Goal: Information Seeking & Learning: Learn about a topic

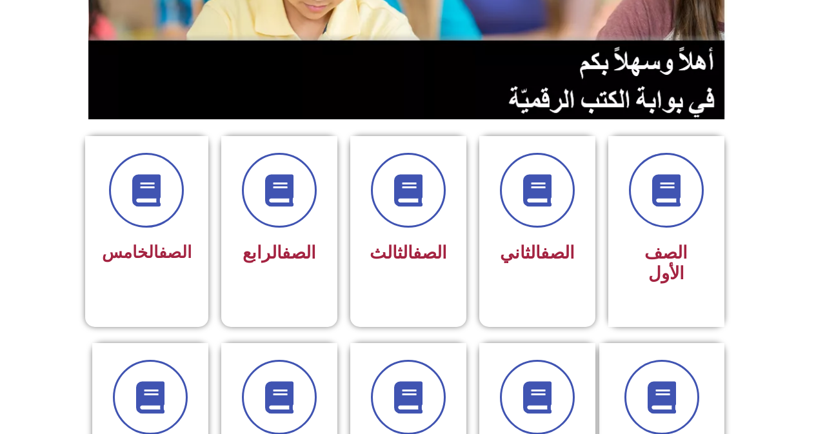
scroll to position [387, 0]
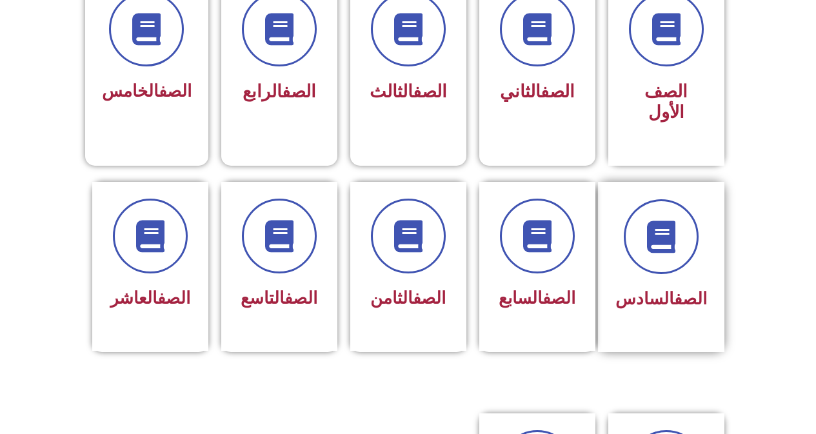
click at [652, 259] on div "الصف السادس" at bounding box center [662, 257] width 92 height 116
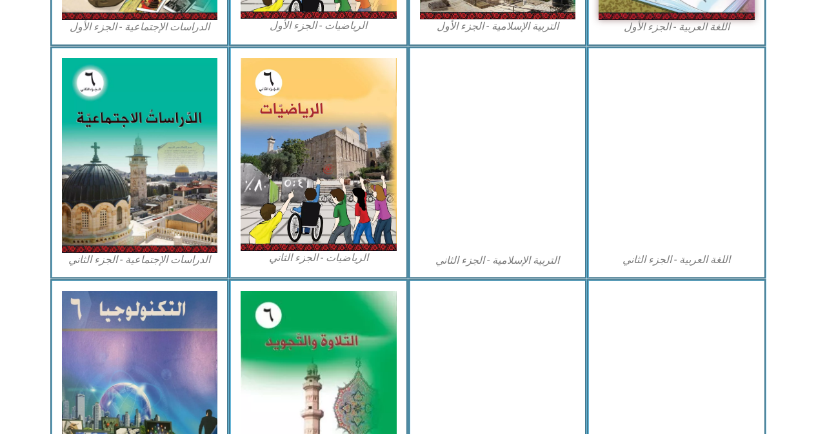
scroll to position [716, 0]
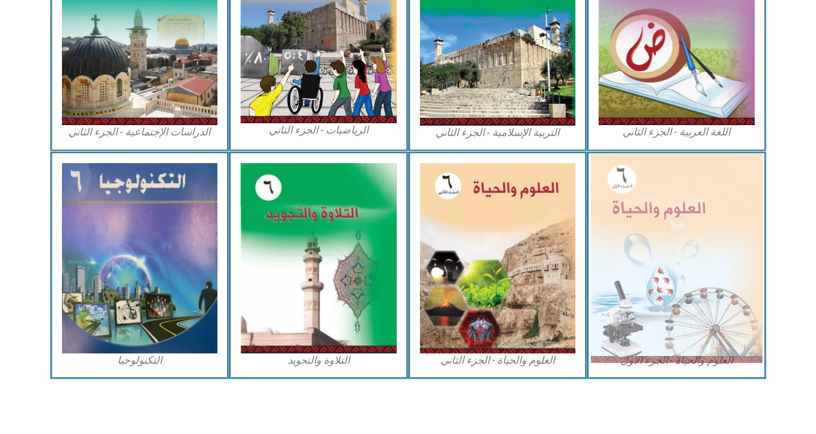
click at [653, 252] on img at bounding box center [677, 258] width 172 height 209
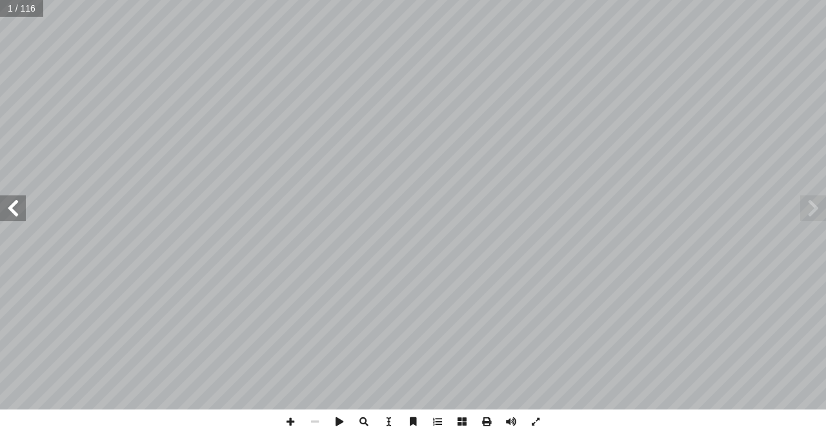
click at [14, 8] on input "text" at bounding box center [21, 8] width 43 height 17
type input "**"
click at [8, 207] on span at bounding box center [13, 209] width 26 height 26
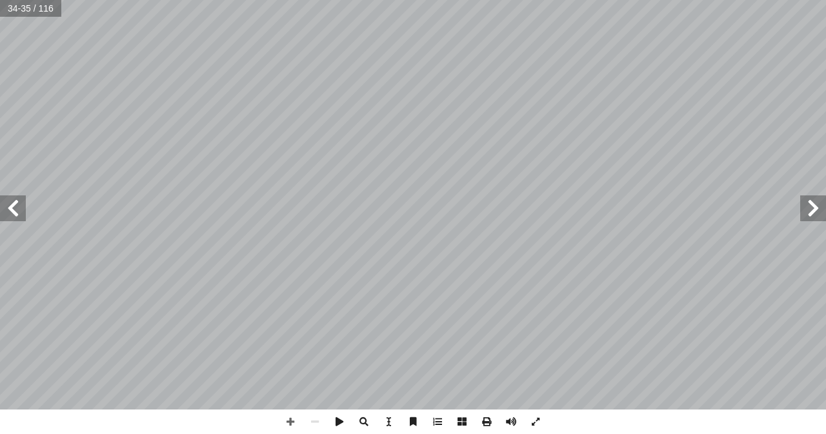
click at [8, 207] on span at bounding box center [13, 209] width 26 height 26
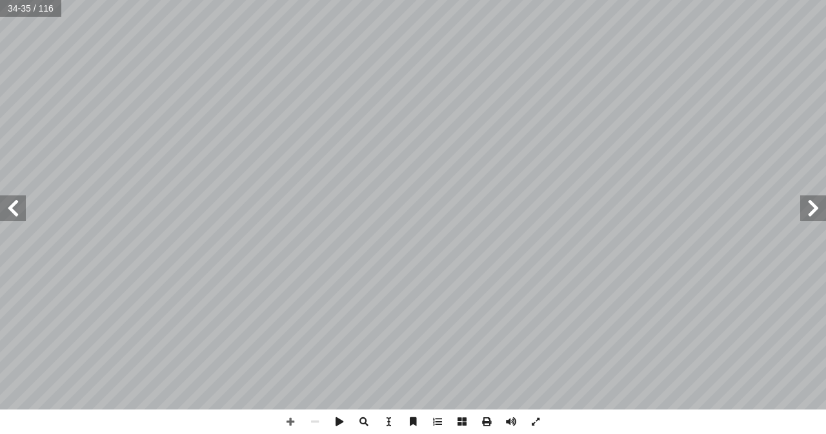
click at [8, 207] on span at bounding box center [13, 209] width 26 height 26
click at [293, 423] on span at bounding box center [290, 422] width 25 height 25
click at [12, 202] on span at bounding box center [13, 209] width 26 height 26
click at [653, 117] on html "الصفحة الرئيسية الصف الأول الصف الثاني الصف الثالث الصف الرابع الصف الخامس الصف…" at bounding box center [413, 58] width 826 height 117
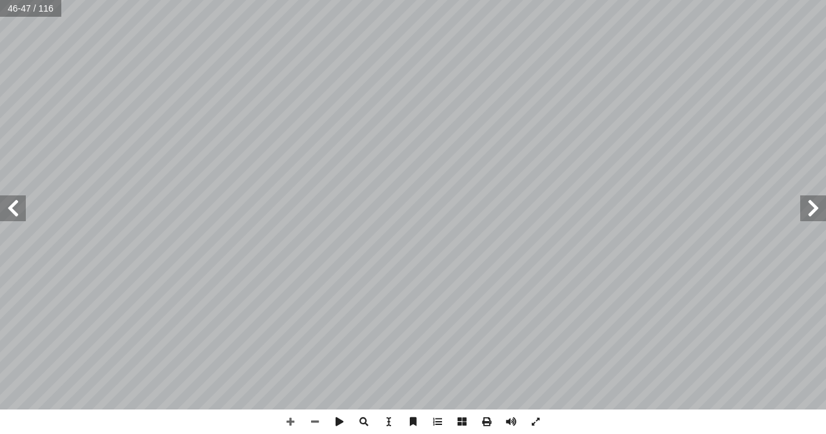
click at [0, 117] on html "الصفحة الرئيسية الصف الأول الصف الثاني الصف الثالث الصف الرابع الصف الخامس الصف…" at bounding box center [413, 58] width 826 height 117
click at [11, 203] on span at bounding box center [13, 209] width 26 height 26
click at [23, 219] on span at bounding box center [13, 209] width 26 height 26
click at [813, 218] on span at bounding box center [813, 209] width 26 height 26
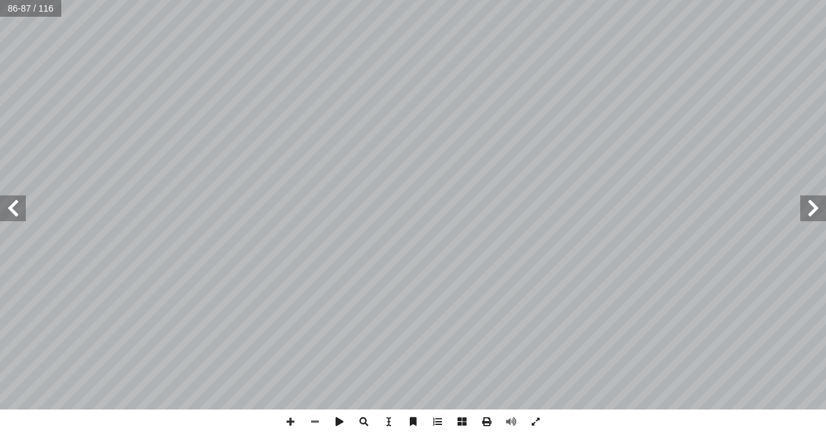
drag, startPoint x: 812, startPoint y: 218, endPoint x: 295, endPoint y: 422, distance: 555.7
click at [295, 422] on span at bounding box center [290, 422] width 25 height 25
click at [314, 421] on span at bounding box center [315, 422] width 25 height 25
